Goal: Task Accomplishment & Management: Complete application form

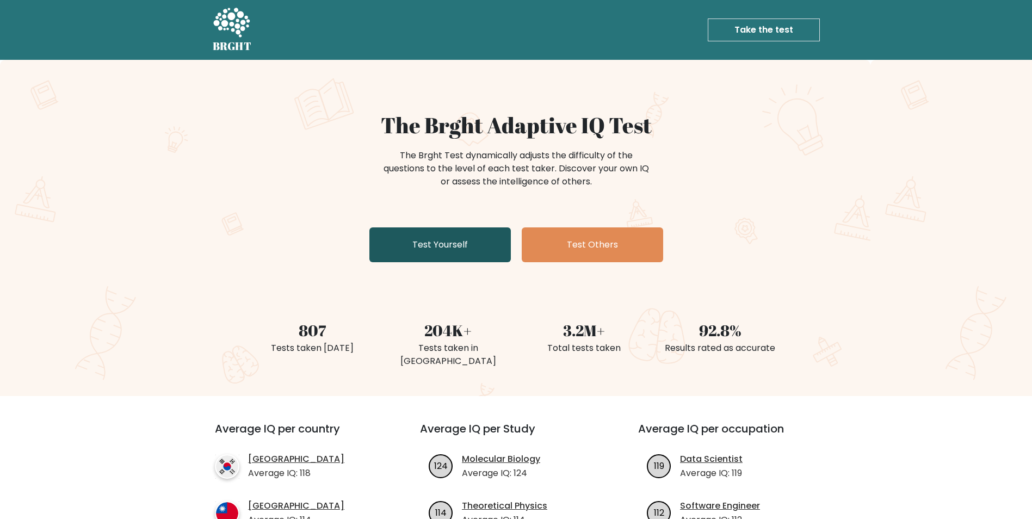
click at [470, 245] on link "Test Yourself" at bounding box center [439, 244] width 141 height 35
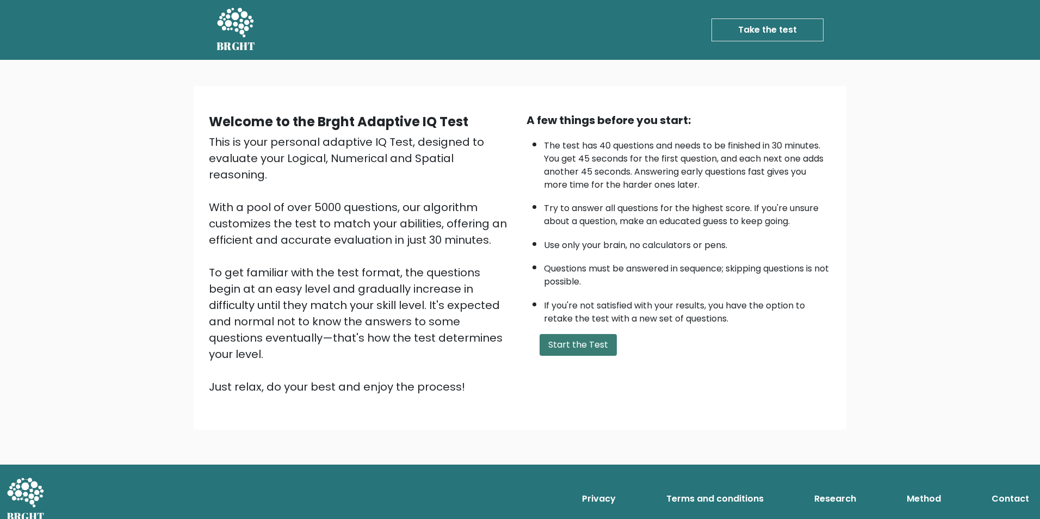
click at [558, 334] on button "Start the Test" at bounding box center [577, 345] width 77 height 22
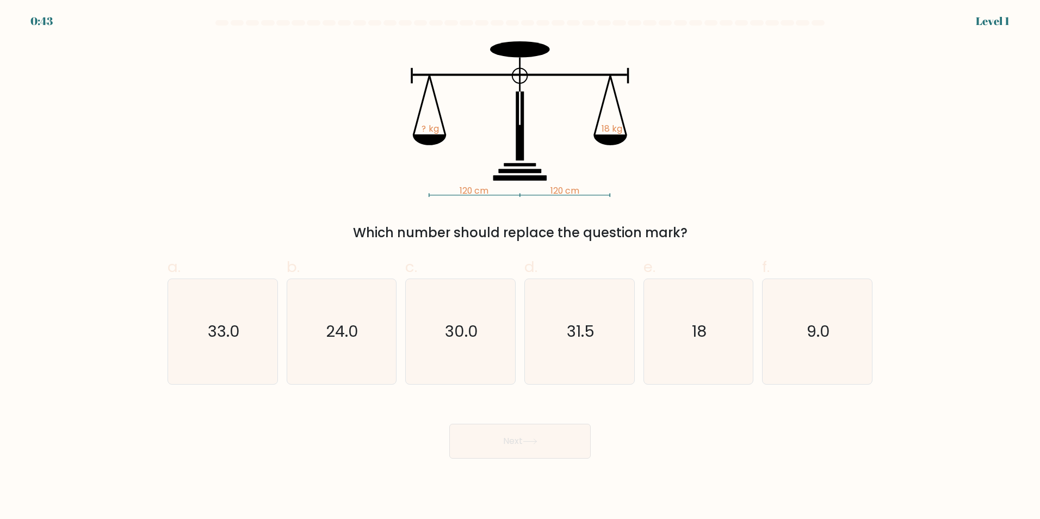
click at [312, 172] on div "120 cm 120 cm ? kg 18 kg Which number should replace the question mark?" at bounding box center [520, 141] width 718 height 201
click at [690, 345] on icon "18" at bounding box center [698, 331] width 105 height 105
click at [520, 266] on input "e. 18" at bounding box center [520, 262] width 1 height 7
radio input "true"
click at [520, 428] on button "Next" at bounding box center [519, 441] width 141 height 35
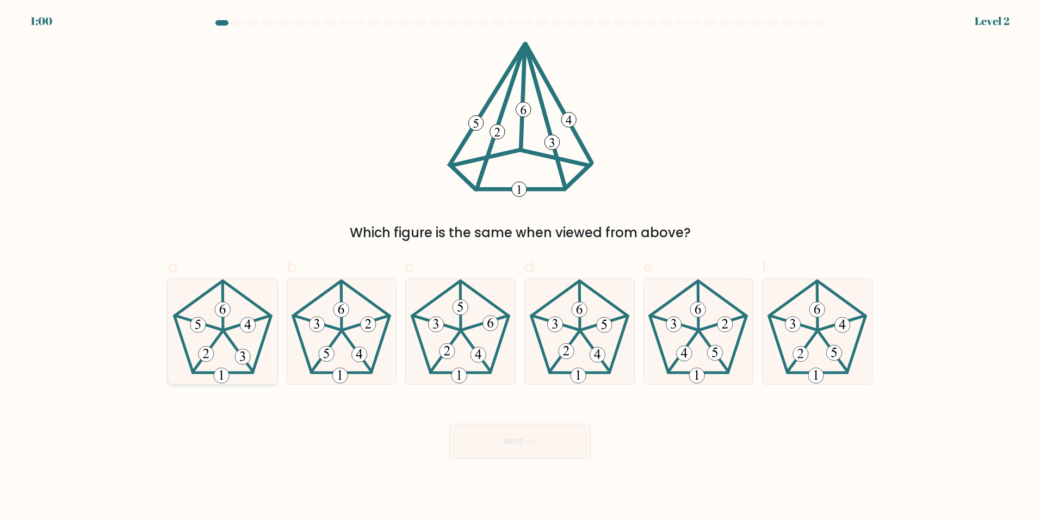
click at [193, 334] on icon at bounding box center [222, 331] width 105 height 105
click at [520, 266] on input "a." at bounding box center [520, 262] width 1 height 7
radio input "true"
click at [525, 463] on body "0:59 Level 2" at bounding box center [520, 259] width 1040 height 519
click at [521, 450] on button "Next" at bounding box center [519, 441] width 141 height 35
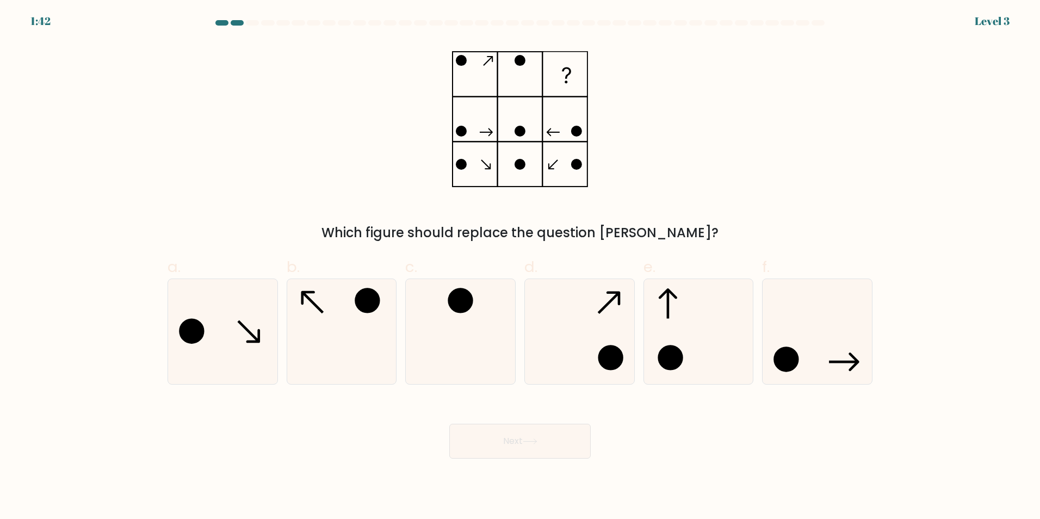
click at [390, 429] on div "Next" at bounding box center [520, 428] width 718 height 61
click at [331, 317] on icon at bounding box center [341, 331] width 105 height 105
click at [520, 266] on input "b." at bounding box center [520, 262] width 1 height 7
radio input "true"
click at [514, 437] on button "Next" at bounding box center [519, 441] width 141 height 35
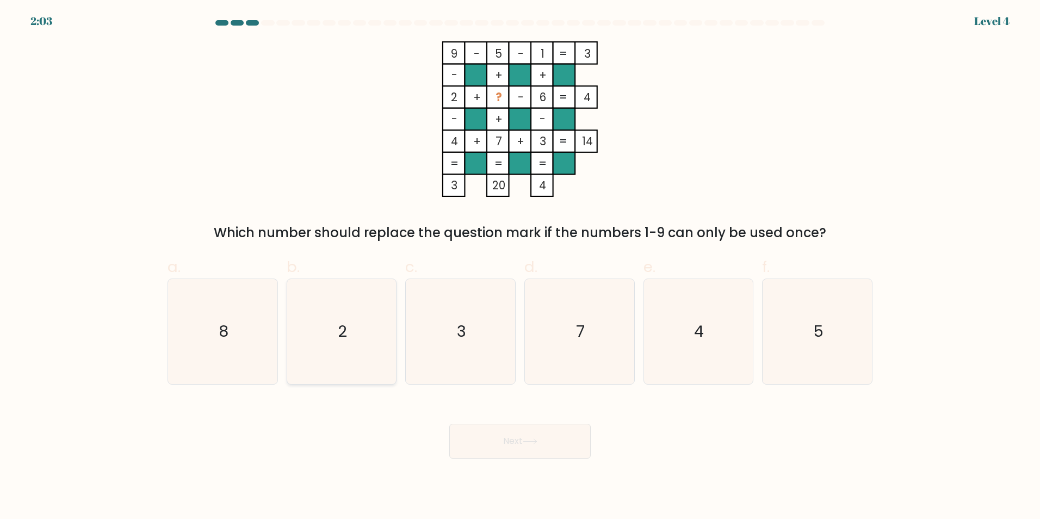
drag, startPoint x: 263, startPoint y: 326, endPoint x: 318, endPoint y: 368, distance: 69.0
click at [266, 330] on icon "8" at bounding box center [222, 331] width 105 height 105
click at [520, 266] on input "a. 8" at bounding box center [520, 262] width 1 height 7
radio input "true"
click at [480, 428] on button "Next" at bounding box center [519, 441] width 141 height 35
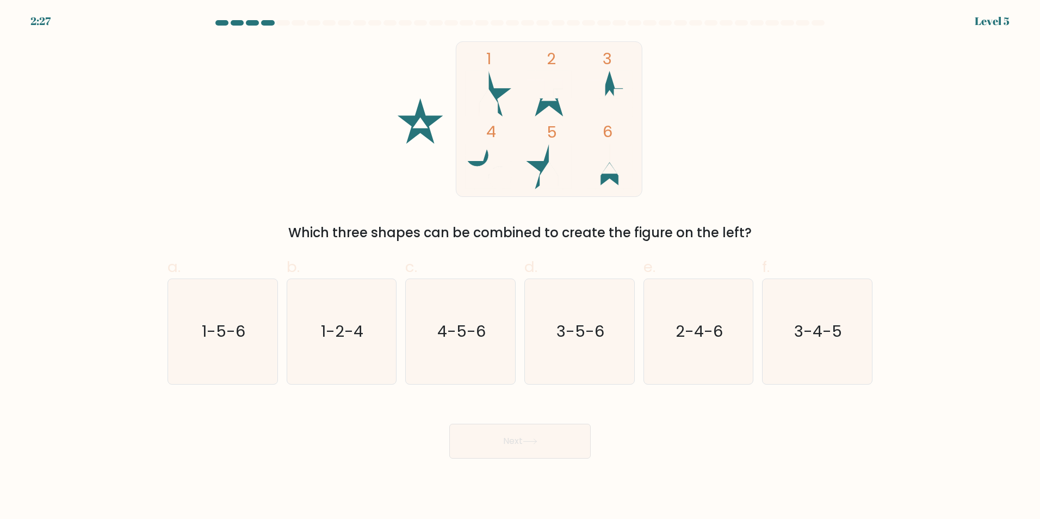
click at [281, 328] on div "a. 1-5-6" at bounding box center [222, 320] width 119 height 128
click at [221, 338] on text "1-5-6" at bounding box center [224, 331] width 44 height 22
click at [520, 266] on input "a. 1-5-6" at bounding box center [520, 262] width 1 height 7
radio input "true"
click at [488, 440] on button "Next" at bounding box center [519, 441] width 141 height 35
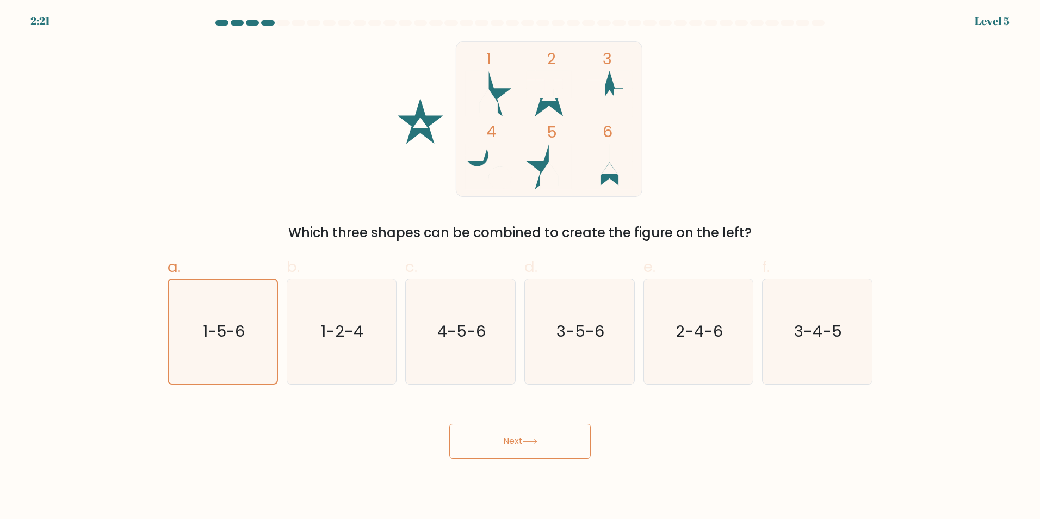
click at [283, 421] on div "Next" at bounding box center [520, 428] width 718 height 61
click at [522, 444] on button "Next" at bounding box center [519, 441] width 141 height 35
click at [741, 468] on body "2:19 Level 5" at bounding box center [520, 259] width 1040 height 519
click at [536, 450] on button "Next" at bounding box center [519, 441] width 141 height 35
click at [756, 459] on body "2:18 Level 5" at bounding box center [520, 259] width 1040 height 519
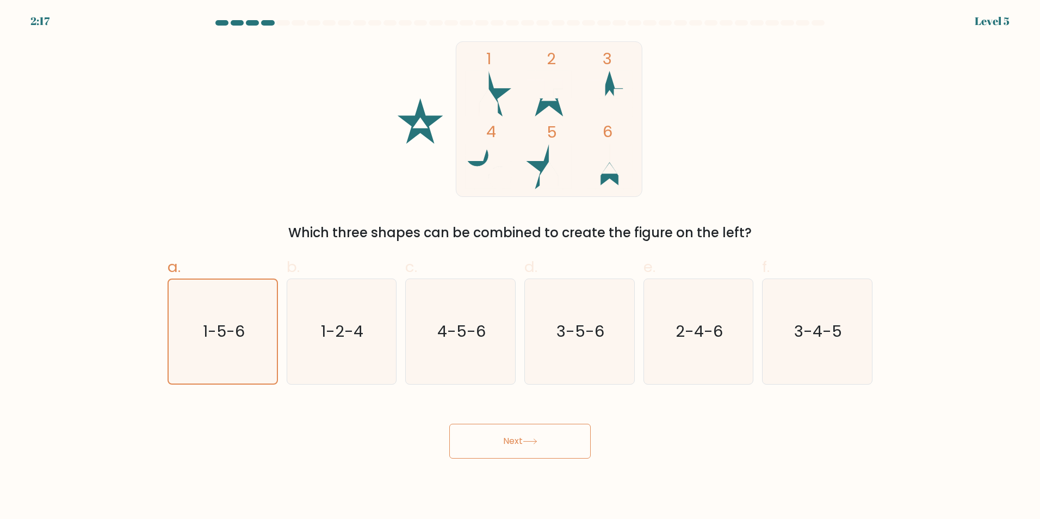
click at [849, 141] on div "1 2 3 4 5 6 Which three shapes can be combined to create the figure on the left?" at bounding box center [520, 141] width 718 height 201
click at [512, 436] on button "Next" at bounding box center [519, 441] width 141 height 35
drag, startPoint x: 500, startPoint y: 445, endPoint x: 495, endPoint y: 444, distance: 5.5
click at [499, 444] on button "Next" at bounding box center [519, 441] width 141 height 35
click at [495, 444] on button "Next" at bounding box center [519, 441] width 141 height 35
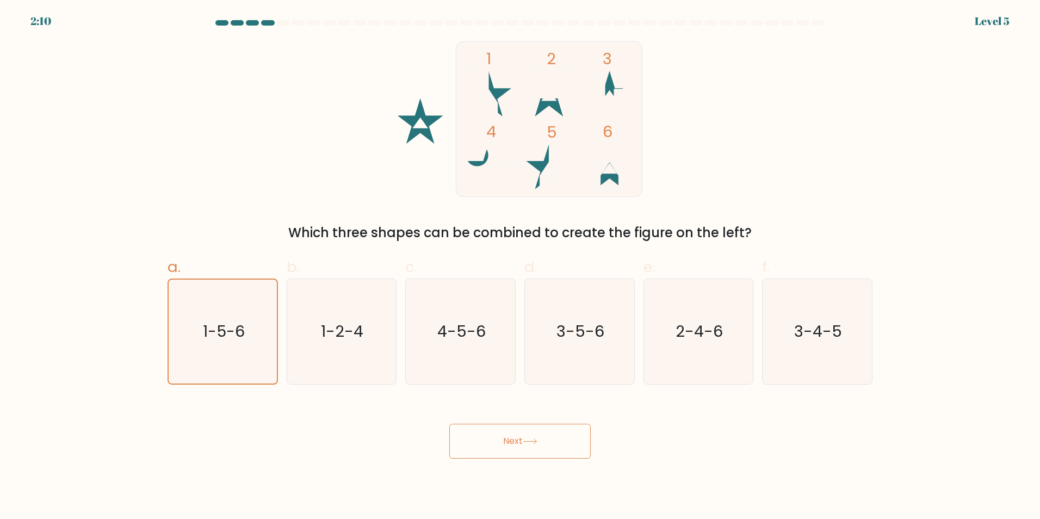
click at [495, 444] on button "Next" at bounding box center [519, 441] width 141 height 35
drag, startPoint x: 501, startPoint y: 444, endPoint x: 501, endPoint y: 451, distance: 6.5
click at [501, 445] on button "Next" at bounding box center [519, 441] width 141 height 35
click at [501, 451] on button "Next" at bounding box center [519, 441] width 141 height 35
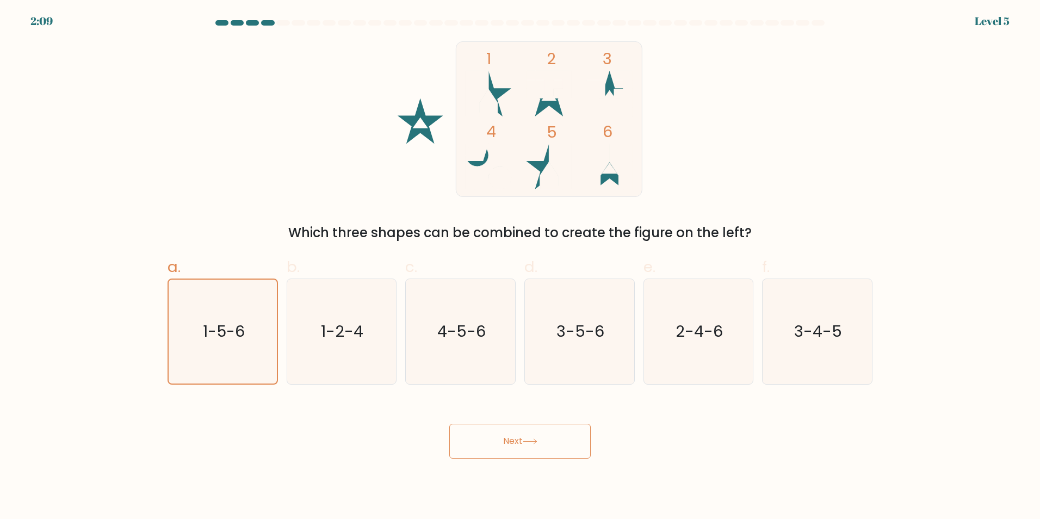
click at [501, 451] on button "Next" at bounding box center [519, 441] width 141 height 35
click at [499, 446] on button "Next" at bounding box center [519, 441] width 141 height 35
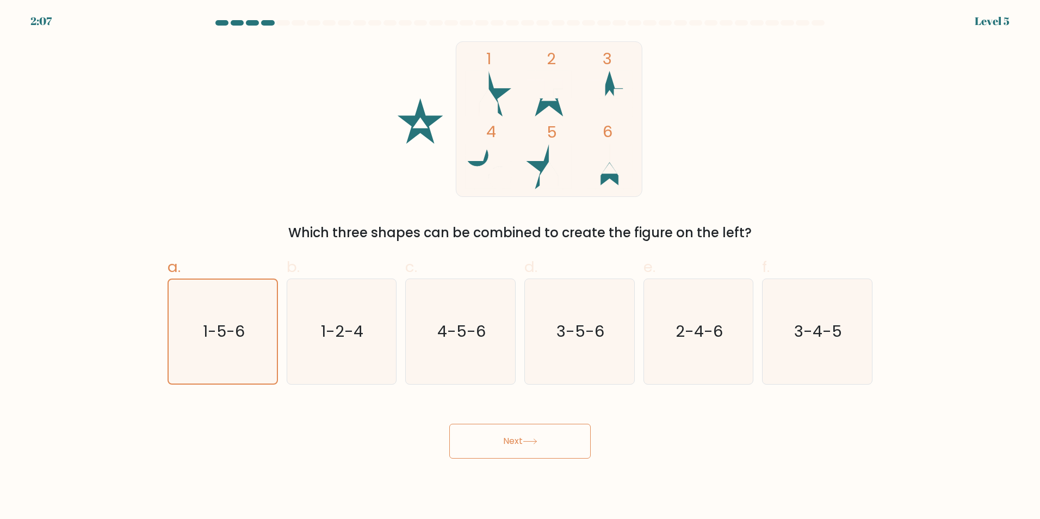
click at [499, 446] on button "Next" at bounding box center [519, 441] width 141 height 35
click at [109, 178] on form at bounding box center [520, 239] width 1040 height 438
click at [467, 448] on button "Next" at bounding box center [519, 441] width 141 height 35
click at [449, 424] on button "Next" at bounding box center [519, 441] width 141 height 35
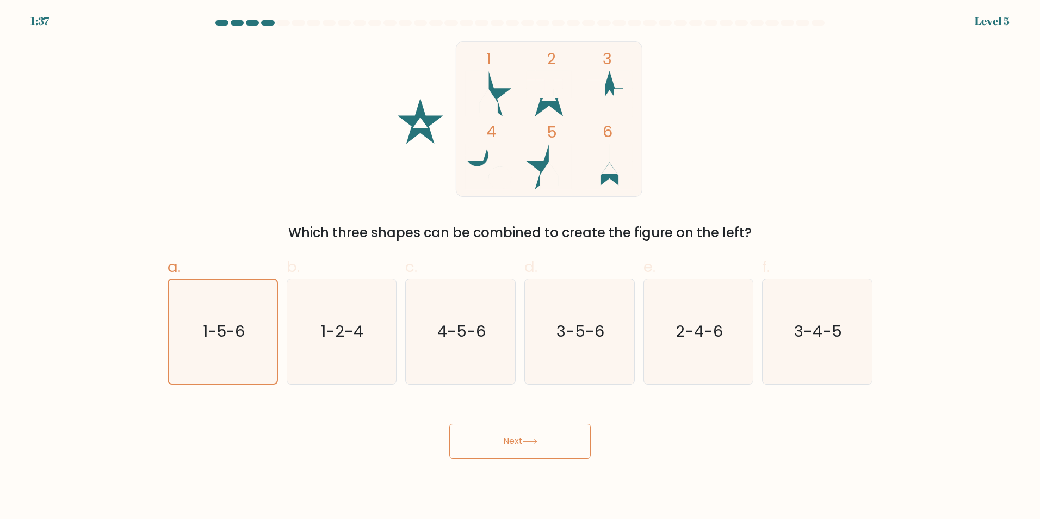
click at [449, 424] on button "Next" at bounding box center [519, 441] width 141 height 35
click at [843, 241] on div "Which three shapes can be combined to create the figure on the left?" at bounding box center [520, 233] width 692 height 20
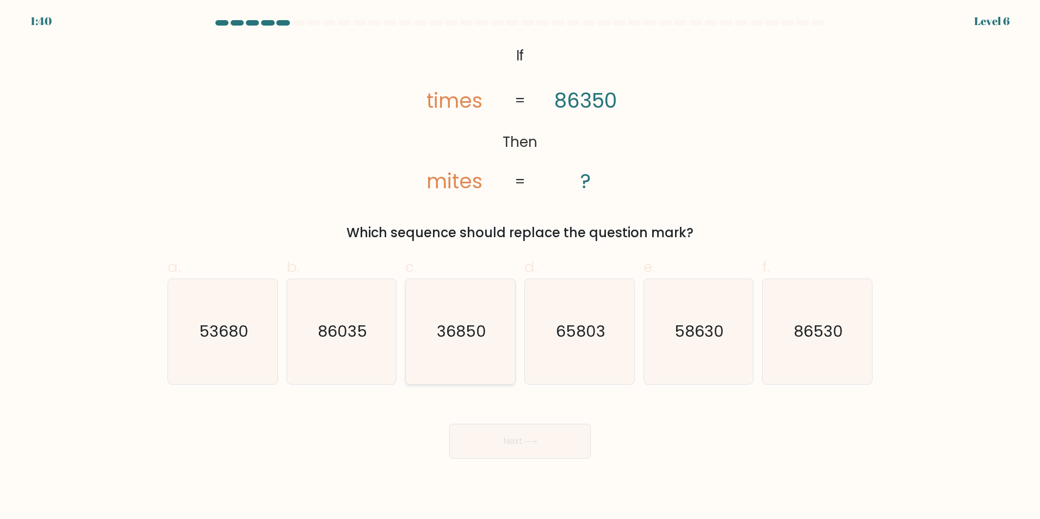
click at [454, 346] on icon "36850" at bounding box center [460, 331] width 105 height 105
click at [520, 266] on input "c. 36850" at bounding box center [520, 262] width 1 height 7
radio input "true"
click at [511, 462] on body "1:37 Level 6 If" at bounding box center [520, 259] width 1040 height 519
click at [510, 446] on button "Next" at bounding box center [519, 441] width 141 height 35
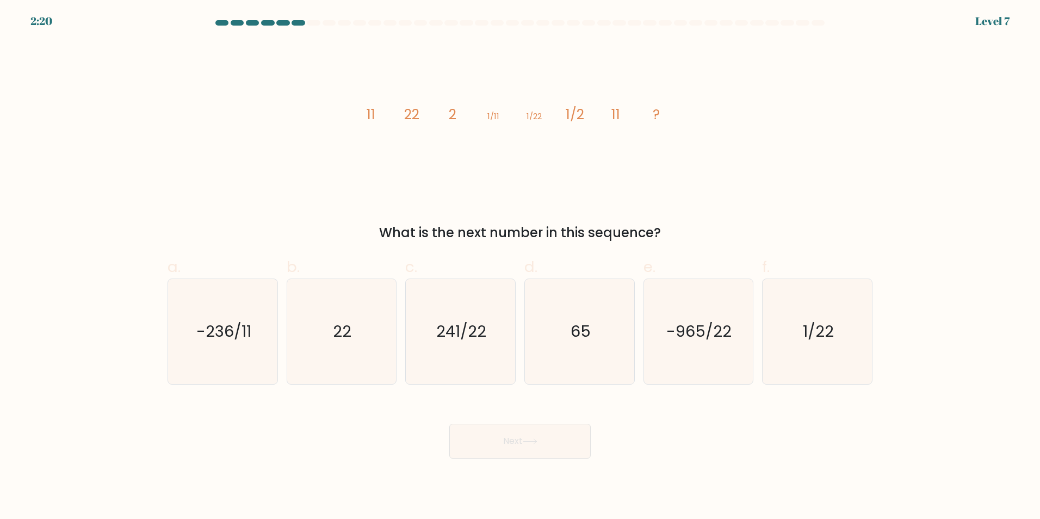
click at [677, 458] on body "2:20 Level 7" at bounding box center [520, 259] width 1040 height 519
click at [327, 325] on icon "22" at bounding box center [341, 331] width 105 height 105
click at [520, 266] on input "b. 22" at bounding box center [520, 262] width 1 height 7
radio input "true"
click at [482, 444] on button "Next" at bounding box center [519, 441] width 141 height 35
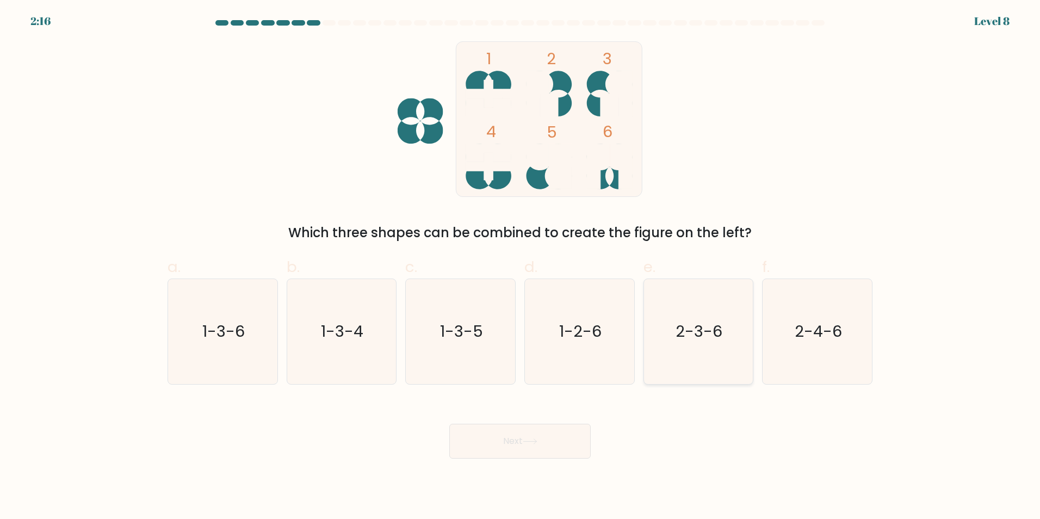
click at [709, 360] on icon "2-3-6" at bounding box center [698, 331] width 105 height 105
click at [520, 266] on input "e. 2-3-6" at bounding box center [520, 262] width 1 height 7
radio input "true"
click at [526, 452] on button "Next" at bounding box center [519, 441] width 141 height 35
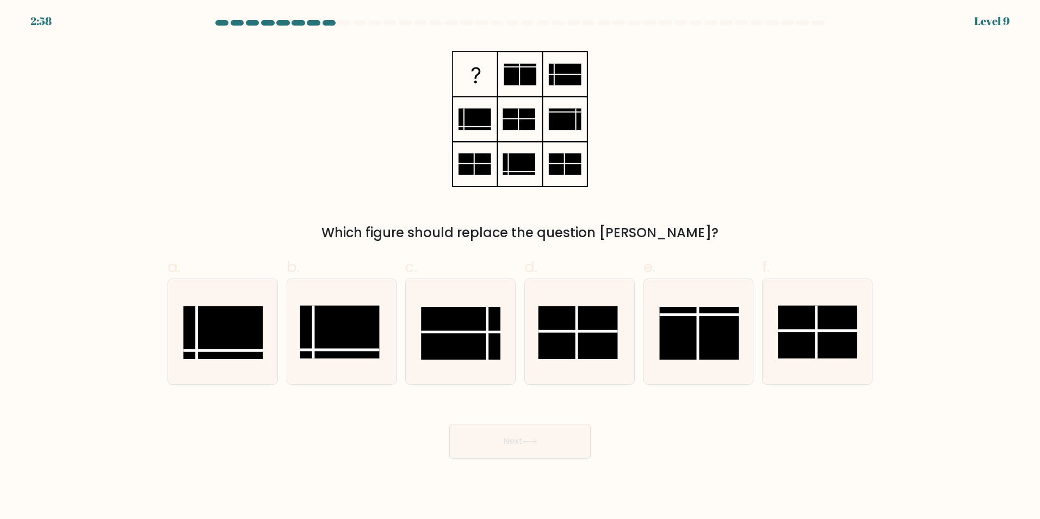
click at [725, 195] on div "Which figure should replace the question mark?" at bounding box center [520, 141] width 718 height 201
click at [463, 339] on rect at bounding box center [460, 332] width 79 height 53
click at [520, 266] on input "c." at bounding box center [520, 262] width 1 height 7
radio input "true"
click at [495, 457] on button "Next" at bounding box center [519, 441] width 141 height 35
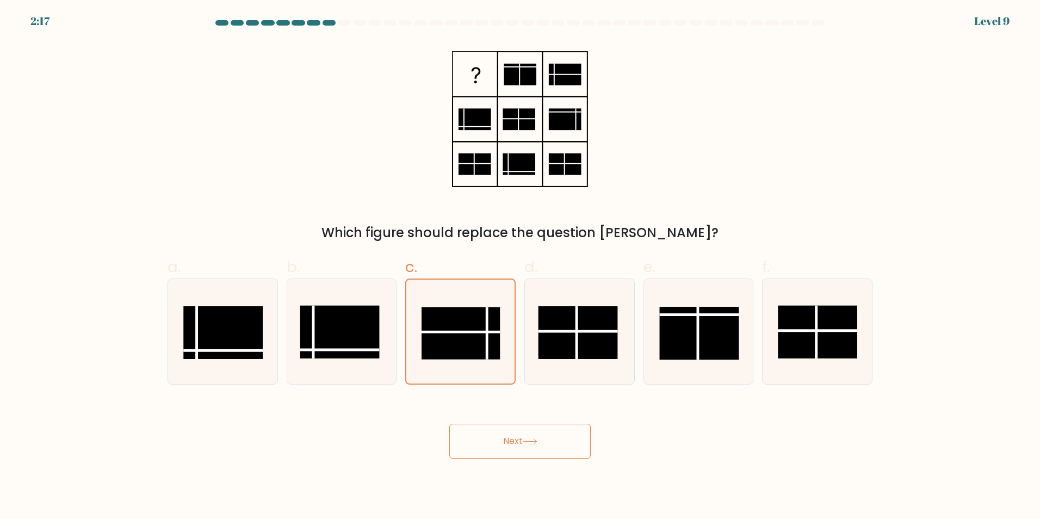
click at [761, 469] on body "2:17 Level 9" at bounding box center [520, 259] width 1040 height 519
click at [533, 440] on icon at bounding box center [530, 441] width 15 height 6
drag, startPoint x: 818, startPoint y: 142, endPoint x: 683, endPoint y: 262, distance: 180.7
click at [817, 146] on div "Which figure should replace the question mark?" at bounding box center [520, 141] width 718 height 201
click at [540, 444] on button "Next" at bounding box center [519, 441] width 141 height 35
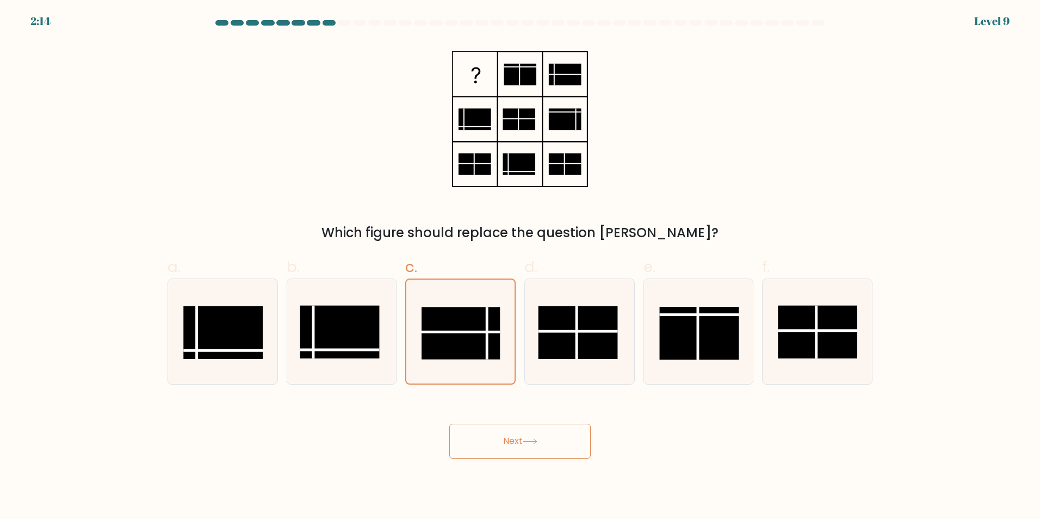
click at [537, 444] on icon at bounding box center [530, 441] width 15 height 6
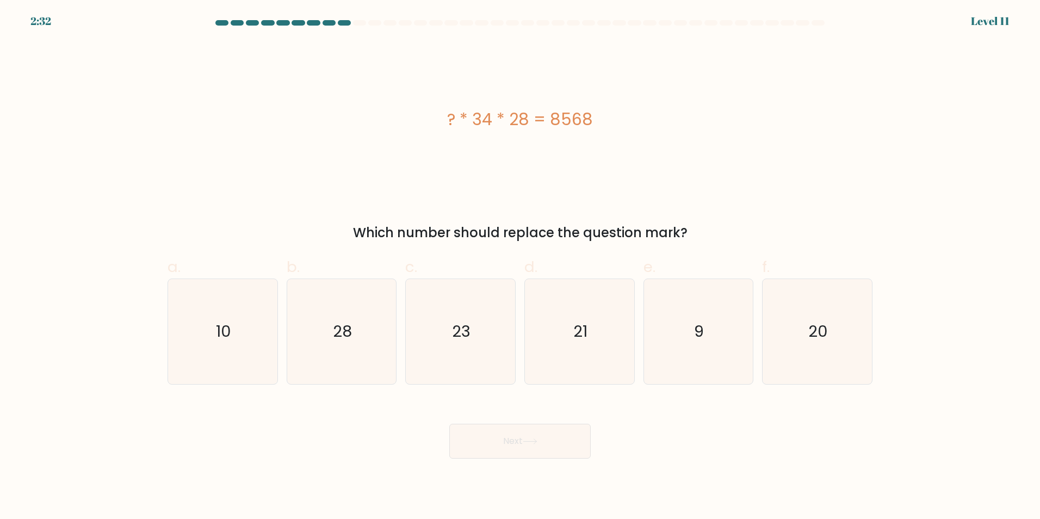
click at [679, 164] on div "? * 34 * 28 = 8568" at bounding box center [519, 119] width 705 height 156
drag, startPoint x: 709, startPoint y: 339, endPoint x: 649, endPoint y: 396, distance: 82.3
click at [708, 343] on icon "9" at bounding box center [698, 331] width 105 height 105
click at [520, 266] on input "e. 9" at bounding box center [520, 262] width 1 height 7
radio input "true"
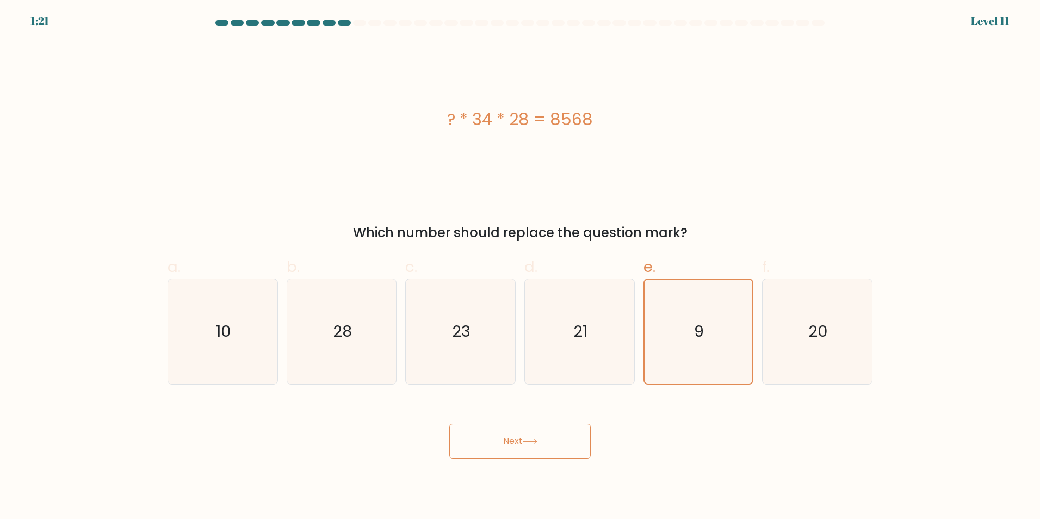
click at [540, 437] on button "Next" at bounding box center [519, 441] width 141 height 35
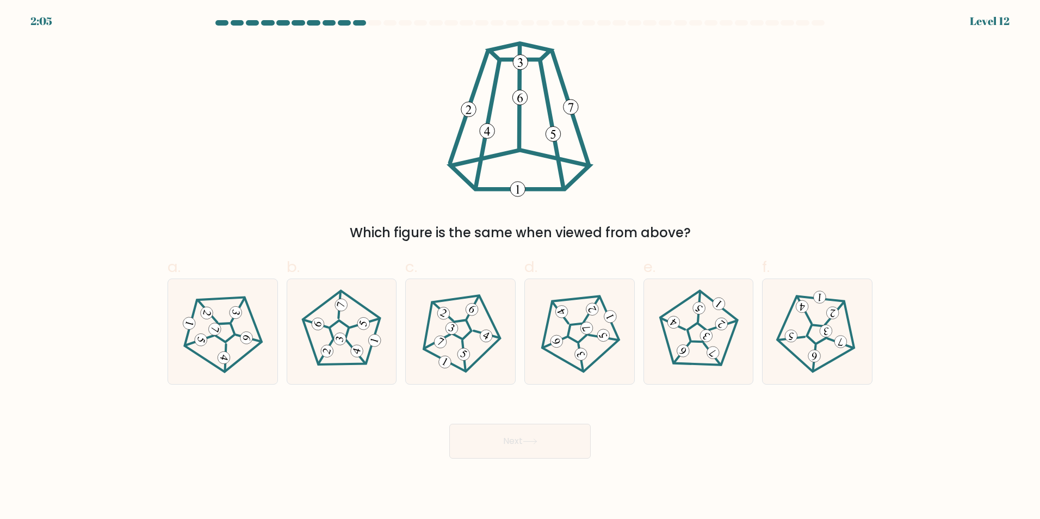
click at [683, 441] on div "Next" at bounding box center [520, 428] width 718 height 61
click at [376, 358] on icon at bounding box center [342, 331] width 84 height 84
click at [520, 266] on input "b." at bounding box center [520, 262] width 1 height 7
radio input "true"
click at [474, 450] on button "Next" at bounding box center [519, 441] width 141 height 35
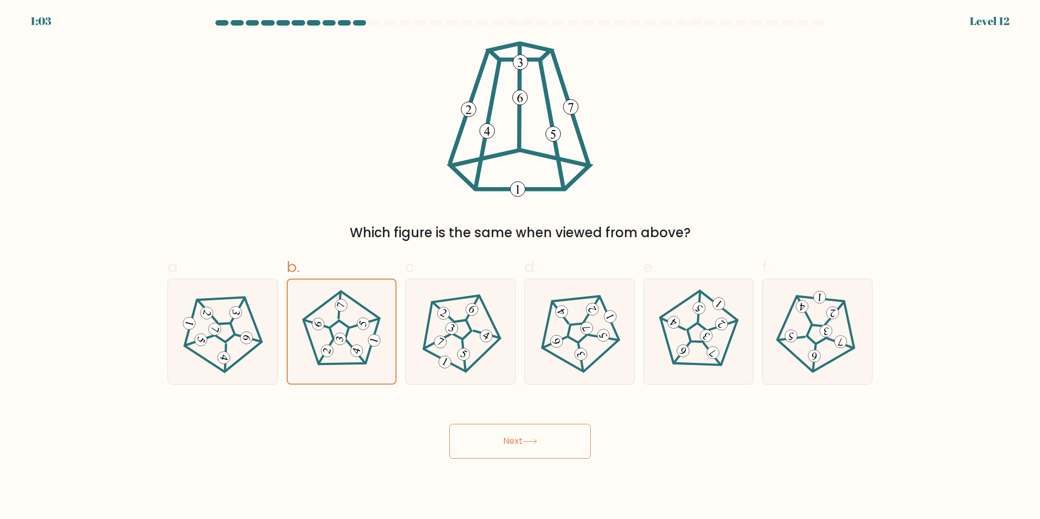
click at [520, 450] on button "Next" at bounding box center [519, 441] width 141 height 35
click at [583, 443] on button "Next" at bounding box center [519, 441] width 141 height 35
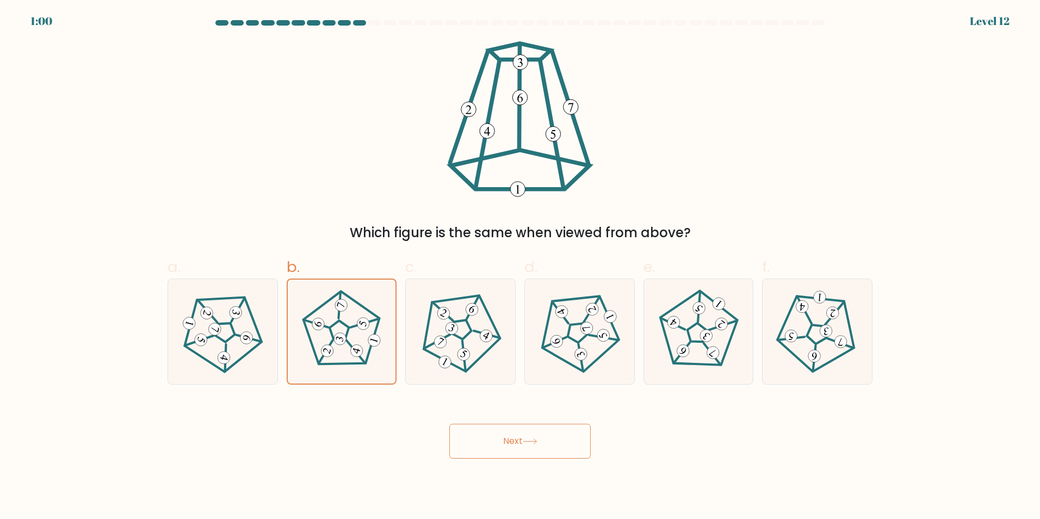
click at [584, 443] on button "Next" at bounding box center [519, 441] width 141 height 35
drag, startPoint x: 584, startPoint y: 443, endPoint x: 578, endPoint y: 443, distance: 6.0
click at [585, 443] on button "Next" at bounding box center [519, 441] width 141 height 35
click at [566, 443] on button "Next" at bounding box center [519, 441] width 141 height 35
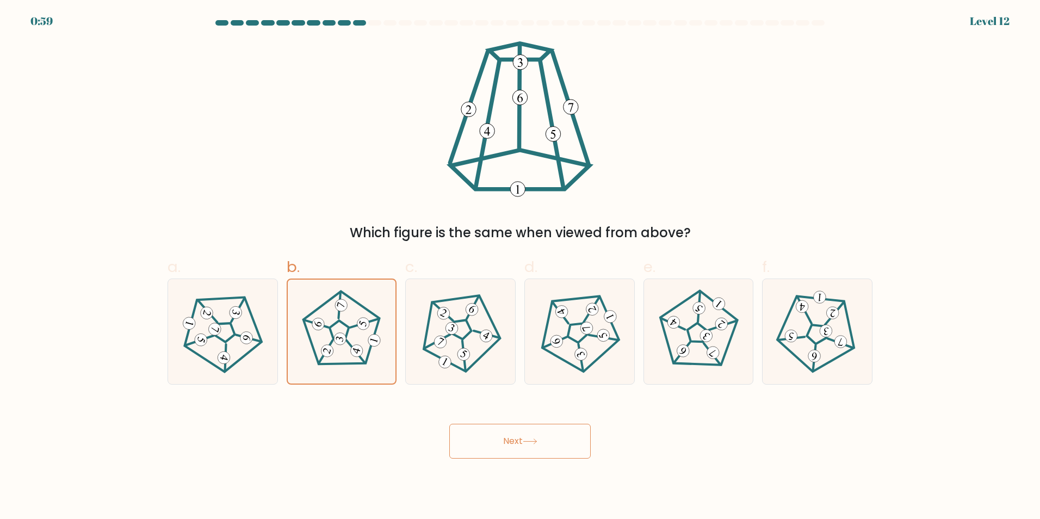
click at [565, 446] on button "Next" at bounding box center [519, 441] width 141 height 35
click at [563, 449] on button "Next" at bounding box center [519, 441] width 141 height 35
drag, startPoint x: 571, startPoint y: 424, endPoint x: 568, endPoint y: 435, distance: 11.7
click at [570, 425] on button "Next" at bounding box center [519, 441] width 141 height 35
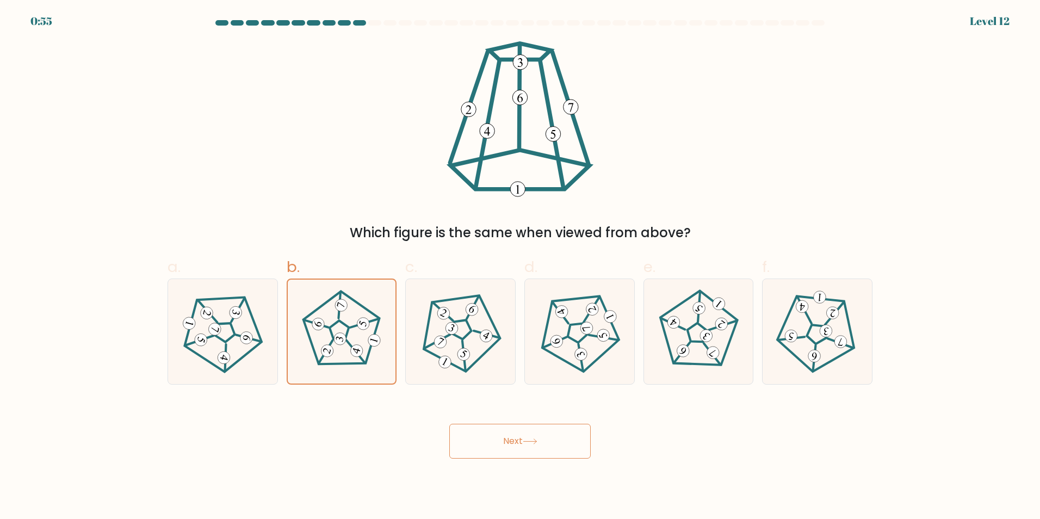
click at [570, 454] on button "Next" at bounding box center [519, 441] width 141 height 35
click at [864, 138] on div "Which figure is the same when viewed from above?" at bounding box center [520, 141] width 718 height 201
click at [485, 443] on button "Next" at bounding box center [519, 441] width 141 height 35
click at [498, 445] on button "Next" at bounding box center [519, 441] width 141 height 35
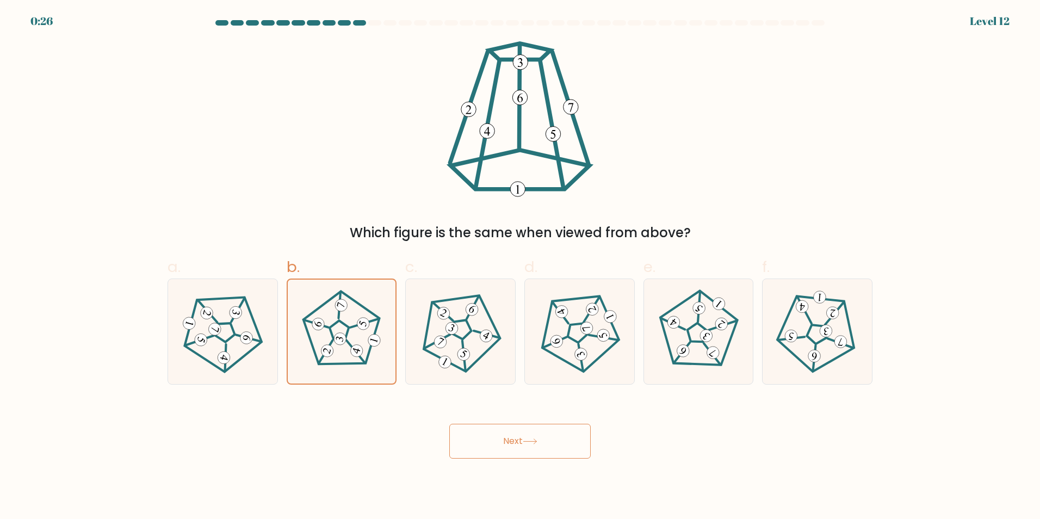
click at [498, 445] on button "Next" at bounding box center [519, 441] width 141 height 35
click at [497, 445] on button "Next" at bounding box center [519, 441] width 141 height 35
drag, startPoint x: 370, startPoint y: 405, endPoint x: 370, endPoint y: 411, distance: 6.5
click at [369, 406] on div "Next" at bounding box center [520, 428] width 718 height 61
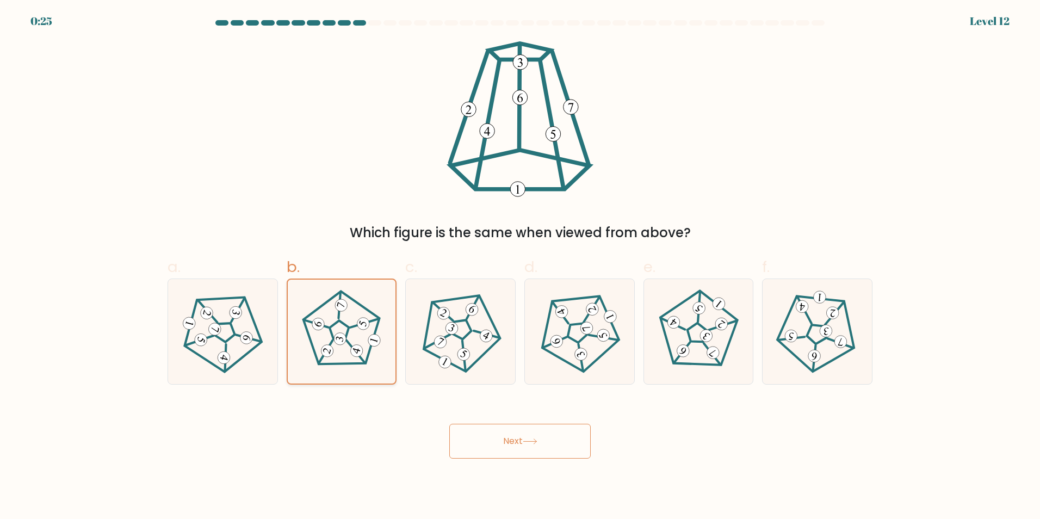
click at [336, 339] on icon at bounding box center [339, 339] width 9 height 6
click at [520, 266] on input "b." at bounding box center [520, 262] width 1 height 7
click at [367, 357] on 267 at bounding box center [338, 330] width 92 height 94
click at [520, 266] on input "b." at bounding box center [520, 262] width 1 height 7
drag, startPoint x: 367, startPoint y: 357, endPoint x: 431, endPoint y: 405, distance: 79.7
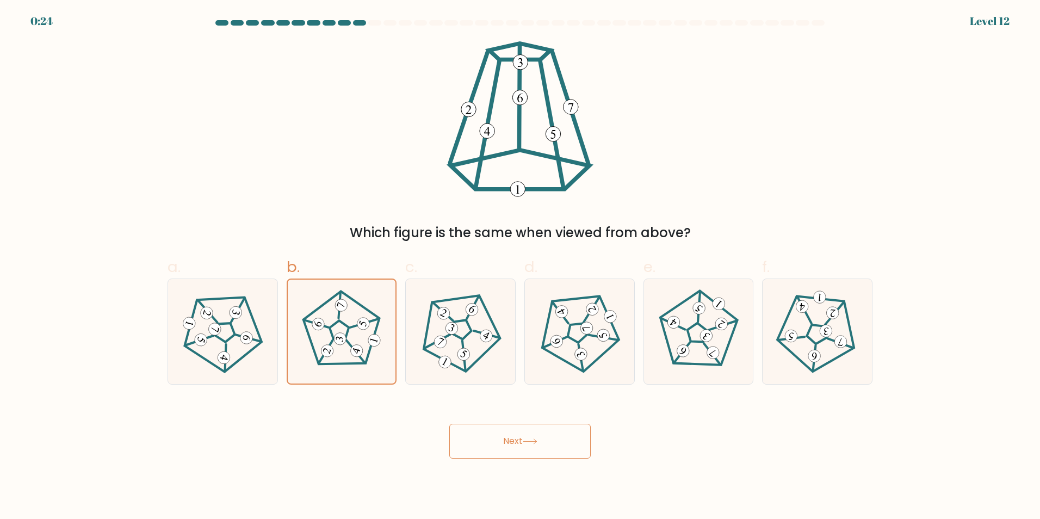
click at [367, 357] on 267 at bounding box center [338, 330] width 92 height 94
click at [520, 266] on input "b." at bounding box center [520, 262] width 1 height 7
click at [506, 450] on button "Next" at bounding box center [519, 441] width 141 height 35
click at [305, 273] on label "b." at bounding box center [342, 320] width 110 height 128
click at [520, 266] on input "b." at bounding box center [520, 262] width 1 height 7
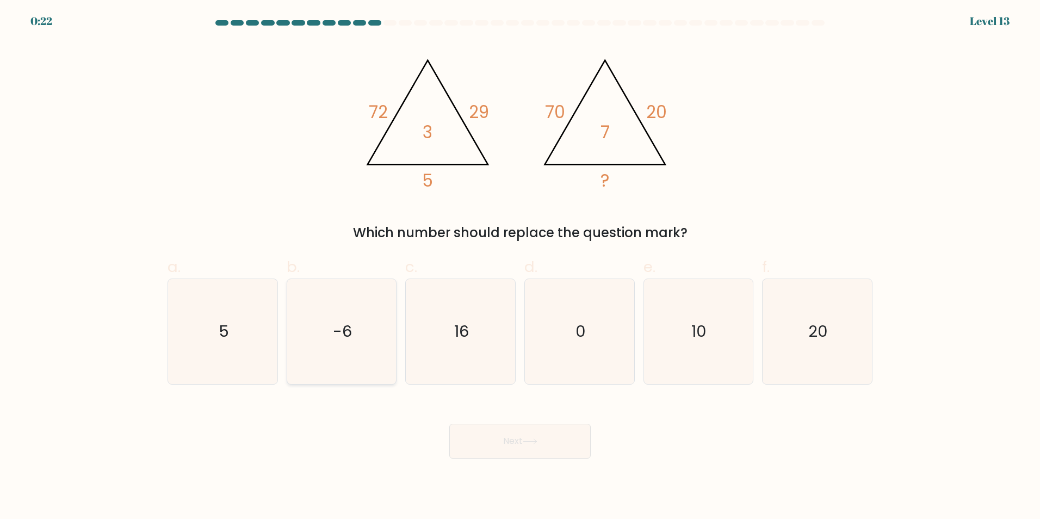
click at [340, 350] on icon "-6" at bounding box center [341, 331] width 105 height 105
click at [520, 266] on input "b. -6" at bounding box center [520, 262] width 1 height 7
radio input "true"
click at [345, 352] on icon "-6" at bounding box center [341, 332] width 104 height 104
click at [520, 266] on input "b. -6" at bounding box center [520, 262] width 1 height 7
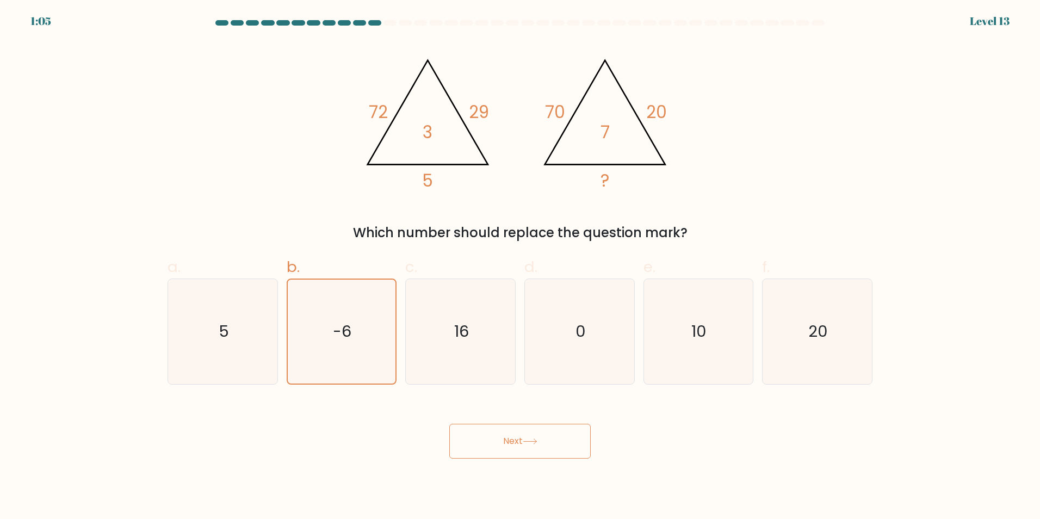
click at [792, 198] on div "@import url('https://fonts.googleapis.com/css?family=Abril+Fatface:400,100,100i…" at bounding box center [520, 141] width 718 height 201
drag, startPoint x: 224, startPoint y: 57, endPoint x: 710, endPoint y: 209, distance: 509.5
click at [710, 209] on div "@import url('https://fonts.googleapis.com/css?family=Abril+Fatface:400,100,100i…" at bounding box center [520, 141] width 718 height 201
click at [293, 92] on div "@import url('https://fonts.googleapis.com/css?family=Abril+Fatface:400,100,100i…" at bounding box center [520, 141] width 718 height 201
drag, startPoint x: 593, startPoint y: 119, endPoint x: 561, endPoint y: 114, distance: 33.0
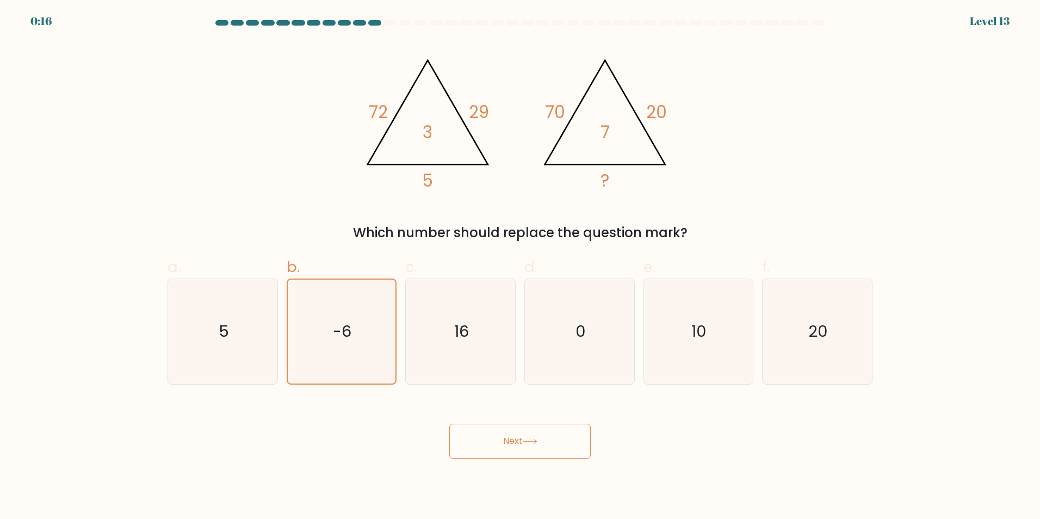
click at [593, 120] on icon "@import url('https://fonts.googleapis.com/css?family=Abril+Fatface:400,100,100i…" at bounding box center [520, 119] width 326 height 156
click at [555, 111] on tspan "70" at bounding box center [555, 112] width 20 height 24
click at [300, 91] on div "@import url('https://fonts.googleapis.com/css?family=Abril+Fatface:400,100,100i…" at bounding box center [520, 141] width 718 height 201
drag, startPoint x: 455, startPoint y: 337, endPoint x: 461, endPoint y: 342, distance: 7.8
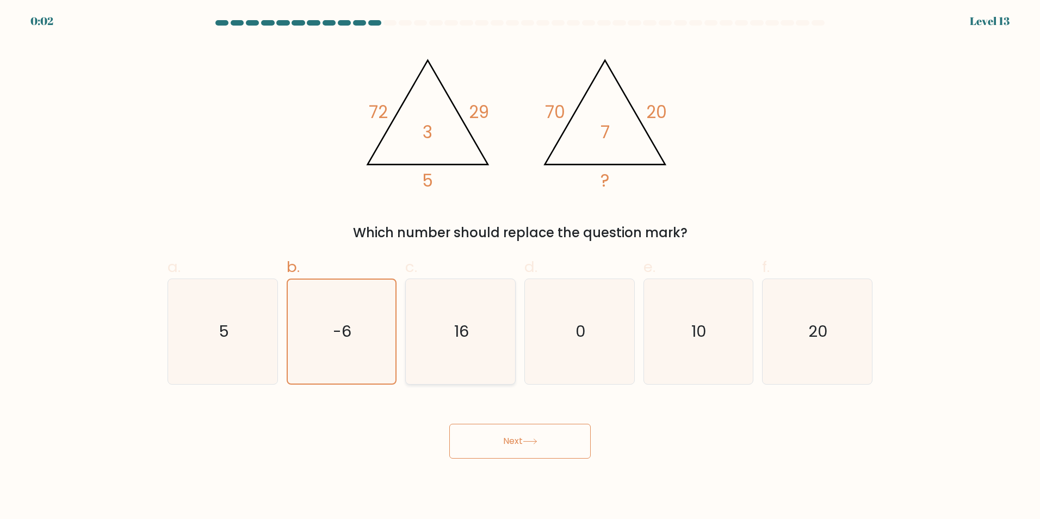
click at [460, 341] on text "16" at bounding box center [461, 331] width 15 height 22
drag, startPoint x: 461, startPoint y: 342, endPoint x: 538, endPoint y: 449, distance: 132.5
click at [538, 449] on button "Next" at bounding box center [519, 441] width 141 height 35
drag, startPoint x: 463, startPoint y: 435, endPoint x: 458, endPoint y: 431, distance: 5.8
click at [459, 432] on button "Next" at bounding box center [519, 441] width 141 height 35
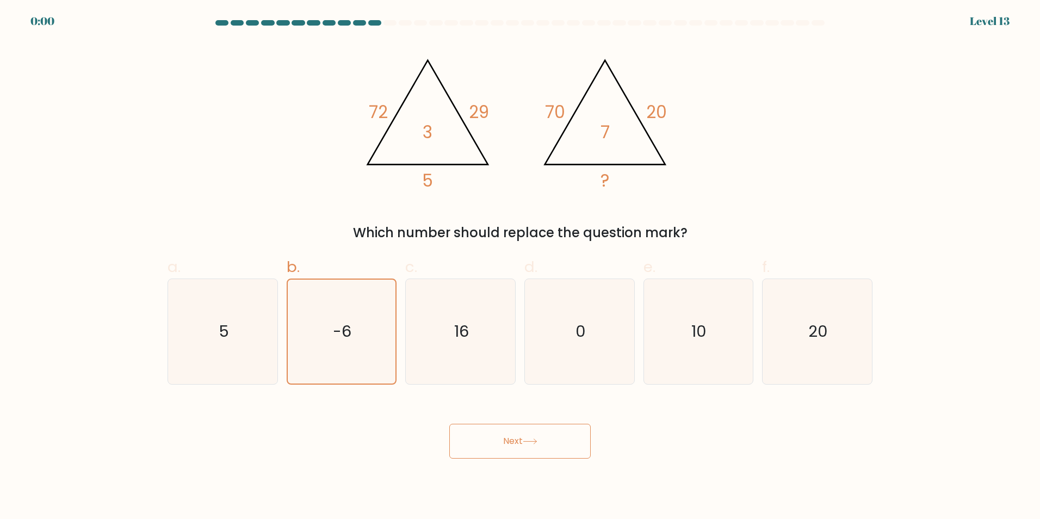
click at [444, 392] on form at bounding box center [520, 239] width 1040 height 438
click at [461, 350] on icon "16" at bounding box center [460, 331] width 105 height 105
click at [520, 266] on input "c. 16" at bounding box center [520, 262] width 1 height 7
radio input "true"
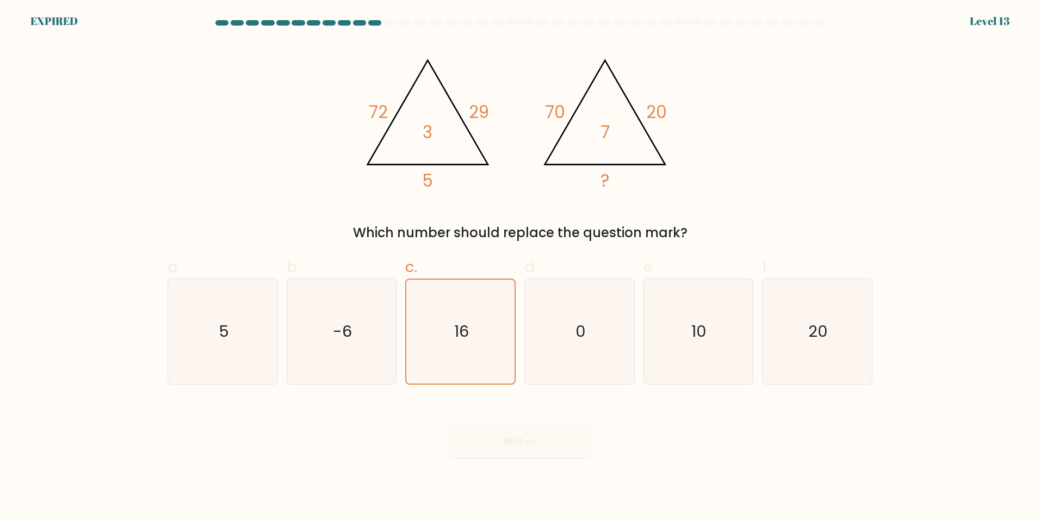
click at [510, 447] on div "Next" at bounding box center [520, 428] width 718 height 61
click at [335, 101] on div "@import url('https://fonts.googleapis.com/css?family=Abril+Fatface:400,100,100i…" at bounding box center [520, 141] width 718 height 201
click at [309, 83] on div "@import url('https://fonts.googleapis.com/css?family=Abril+Fatface:400,100,100i…" at bounding box center [520, 141] width 718 height 201
click at [94, 63] on form at bounding box center [520, 239] width 1040 height 438
click at [471, 353] on icon "16" at bounding box center [460, 332] width 104 height 104
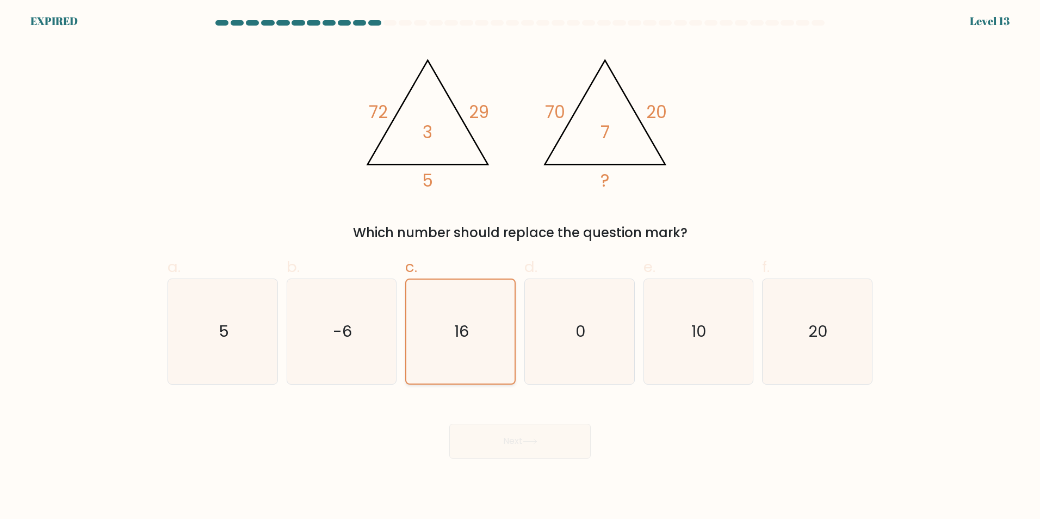
click at [520, 266] on input "c. 16" at bounding box center [520, 262] width 1 height 7
click at [873, 204] on div "@import url('https://fonts.googleapis.com/css?family=Abril+Fatface:400,100,100i…" at bounding box center [520, 141] width 718 height 201
click at [727, 330] on icon "10" at bounding box center [698, 331] width 105 height 105
click at [520, 266] on input "e. 10" at bounding box center [520, 262] width 1 height 7
radio input "true"
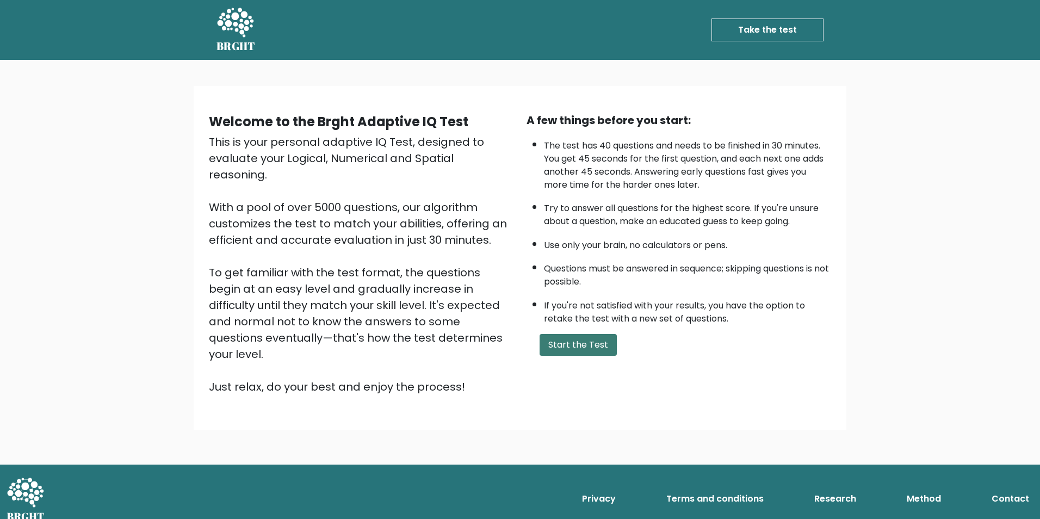
click at [566, 351] on button "Start the Test" at bounding box center [577, 345] width 77 height 22
click at [559, 339] on button "Start the Test" at bounding box center [577, 345] width 77 height 22
click at [145, 208] on div "Welcome to the Brght Adaptive IQ Test This is your personal adaptive IQ Test, d…" at bounding box center [520, 262] width 1040 height 405
